Goal: Task Accomplishment & Management: Manage account settings

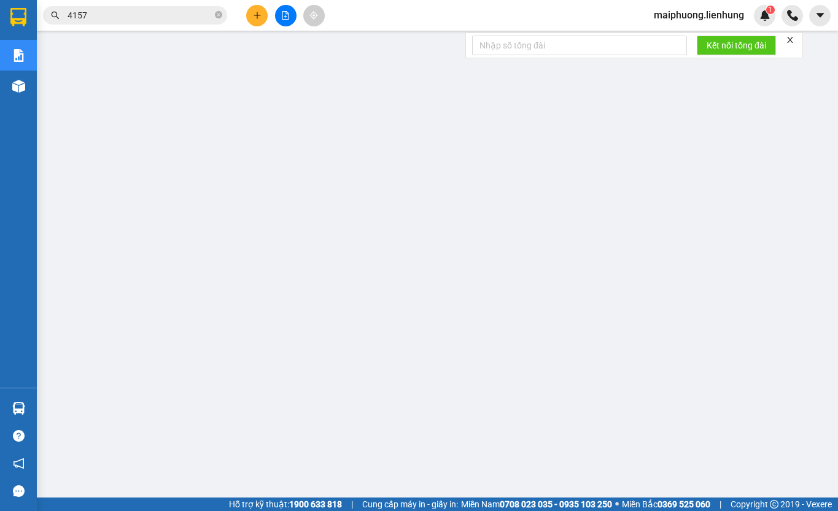
click at [168, 2] on div "Kết quả tìm kiếm ( 26 ) Bộ lọc Mã ĐH Trạng thái Món hàng Thu hộ Tổng cước Chưa …" at bounding box center [419, 15] width 838 height 31
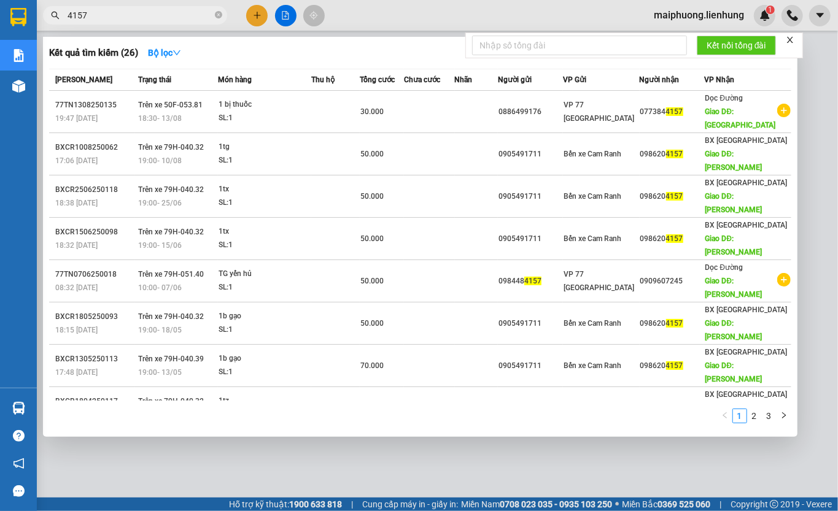
click at [161, 18] on input "4157" at bounding box center [140, 16] width 145 height 14
type input "4"
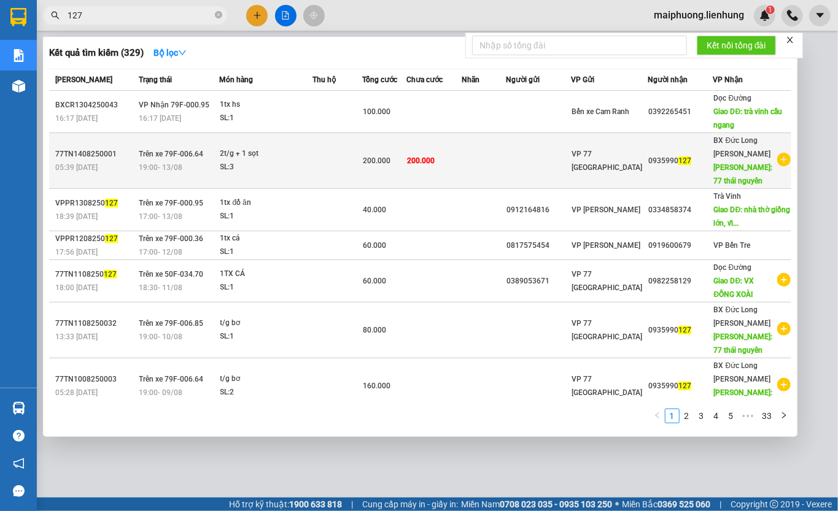
type input "127"
click at [327, 155] on td at bounding box center [337, 161] width 49 height 56
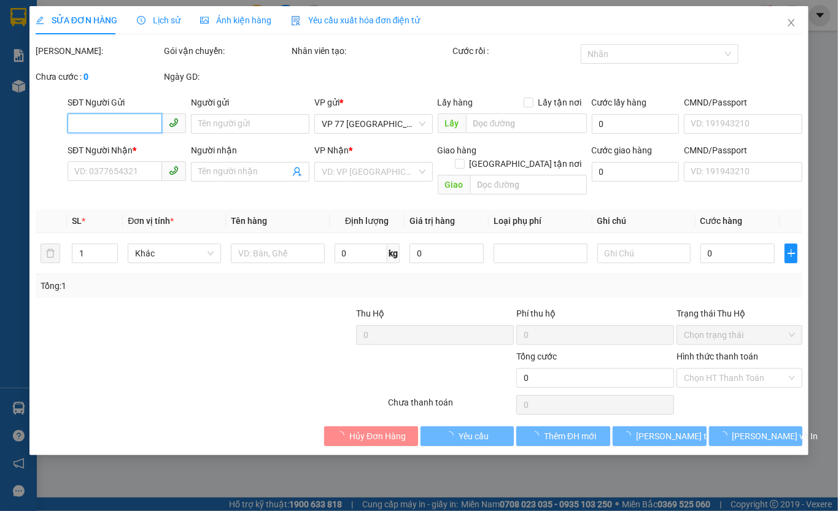
type input "0935990127"
type input "77 [GEOGRAPHIC_DATA]"
type input "200.000"
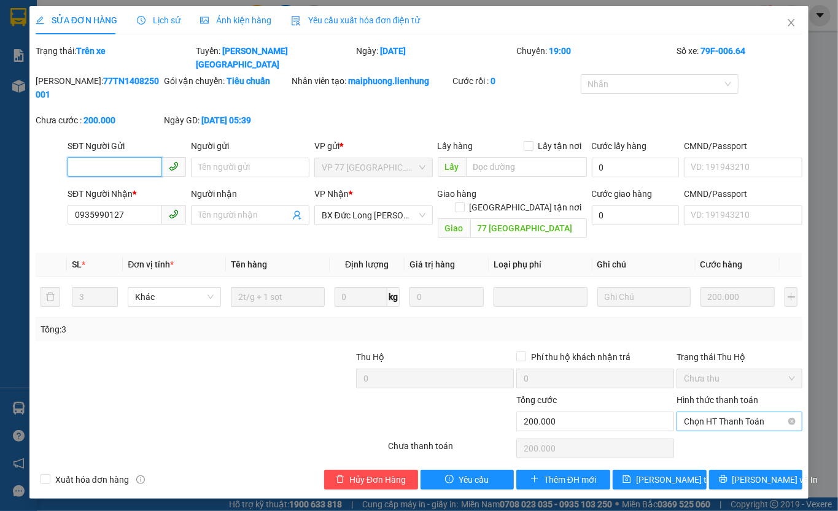
click at [734, 413] on span "Chọn HT Thanh Toán" at bounding box center [739, 422] width 111 height 18
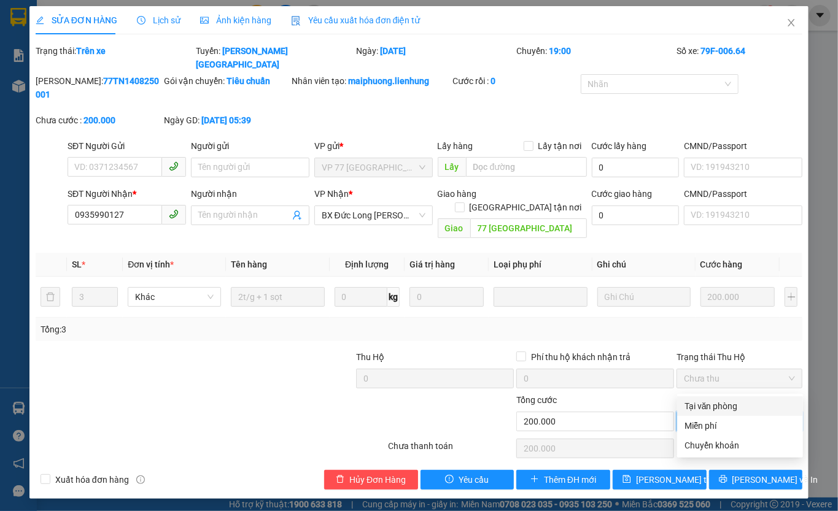
click at [732, 401] on div "Tại văn phòng" at bounding box center [739, 407] width 111 height 14
type input "0"
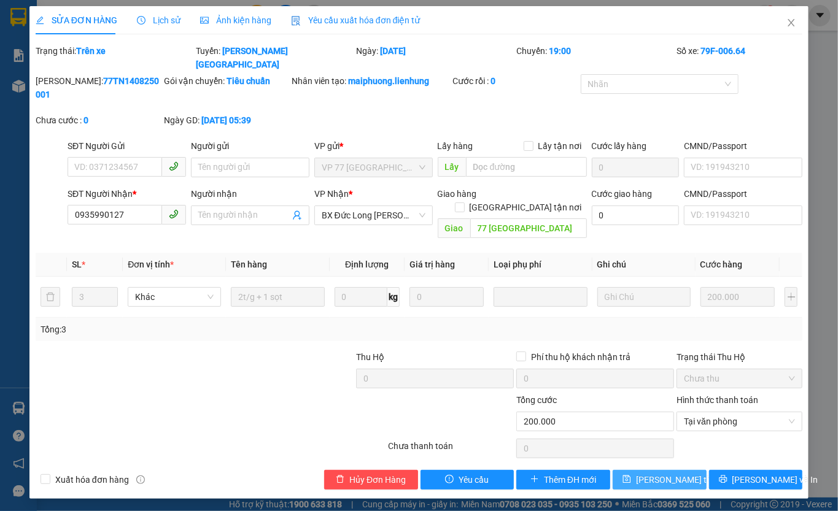
click at [676, 473] on span "[PERSON_NAME] thay đổi" at bounding box center [685, 480] width 98 height 14
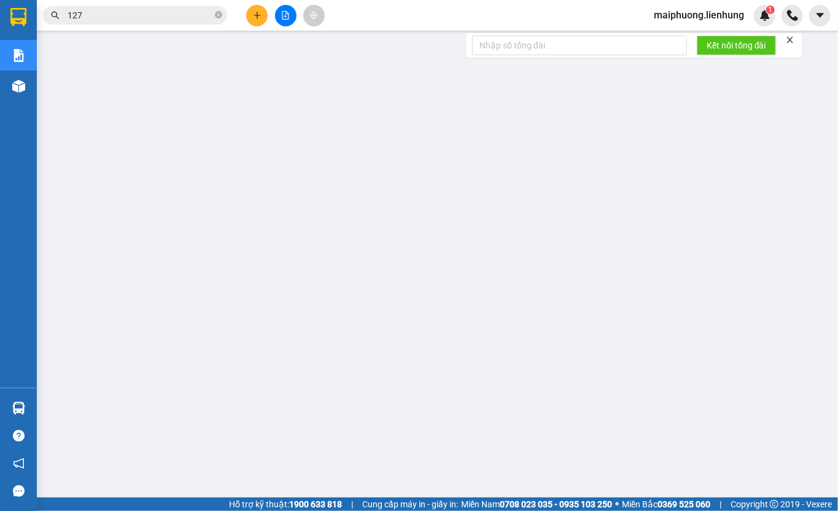
click at [163, 22] on span "127" at bounding box center [135, 15] width 184 height 18
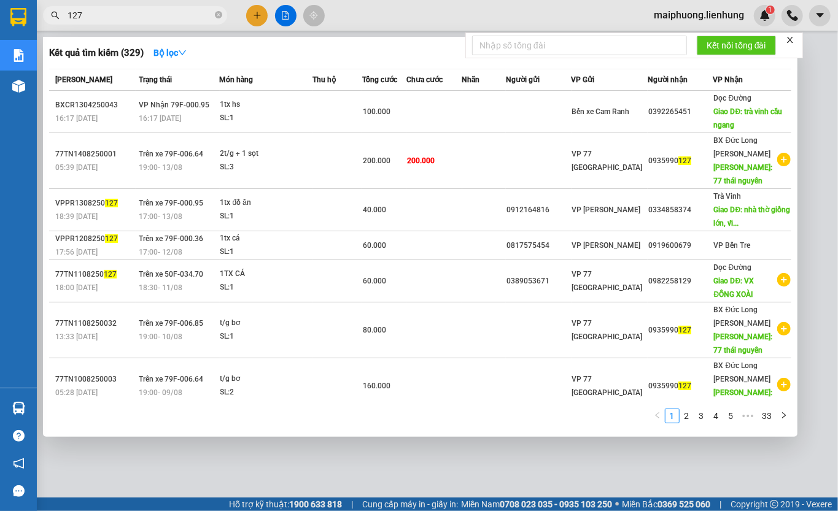
click at [168, 15] on input "127" at bounding box center [140, 16] width 145 height 14
type input "1"
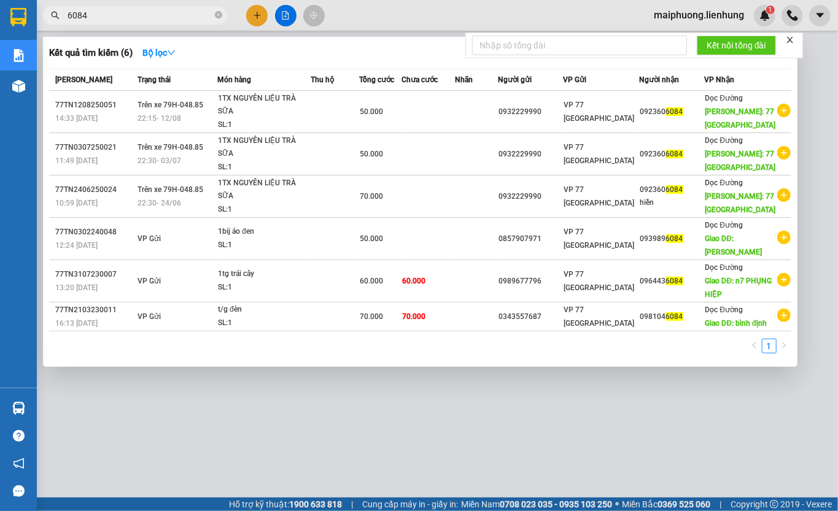
type input "6084"
